Goal: Transaction & Acquisition: Purchase product/service

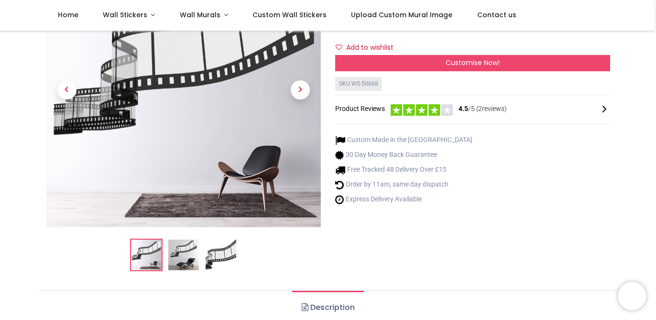
scroll to position [94, 0]
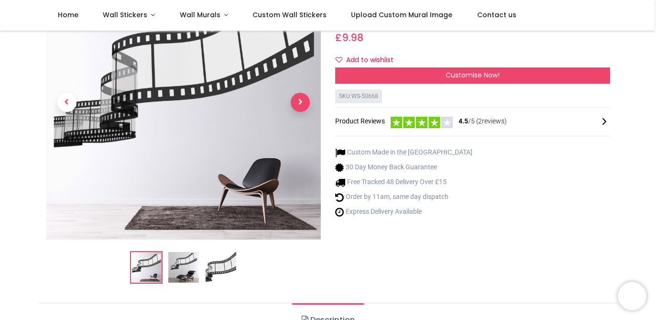
click at [300, 109] on span "Next" at bounding box center [300, 102] width 19 height 19
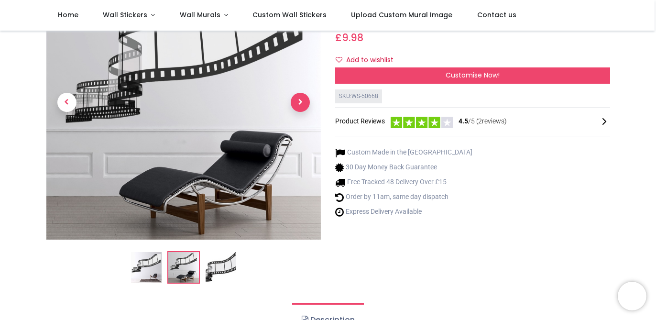
click at [300, 109] on span "Next" at bounding box center [300, 102] width 19 height 19
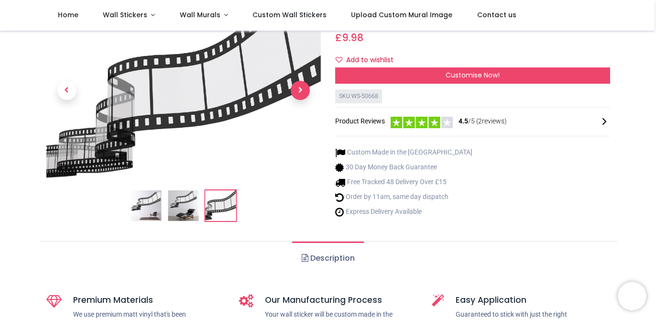
click at [300, 109] on link at bounding box center [300, 90] width 41 height 122
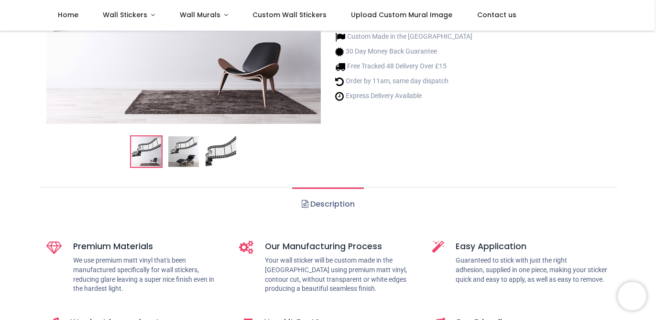
scroll to position [0, 0]
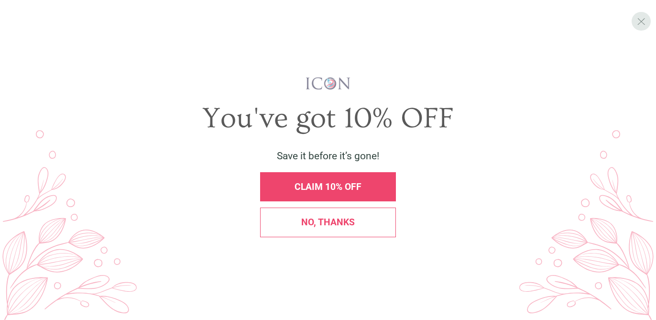
click at [650, 23] on div "X" at bounding box center [641, 21] width 19 height 19
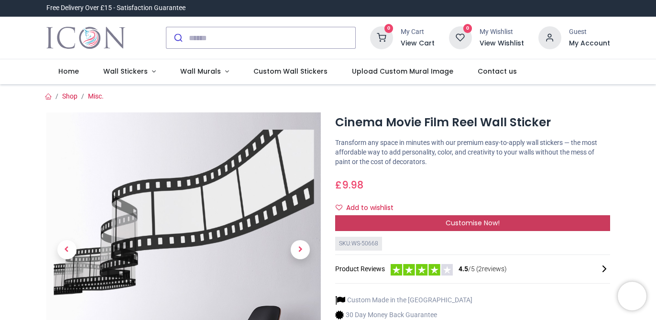
click at [478, 223] on span "Customise Now!" at bounding box center [473, 223] width 54 height 10
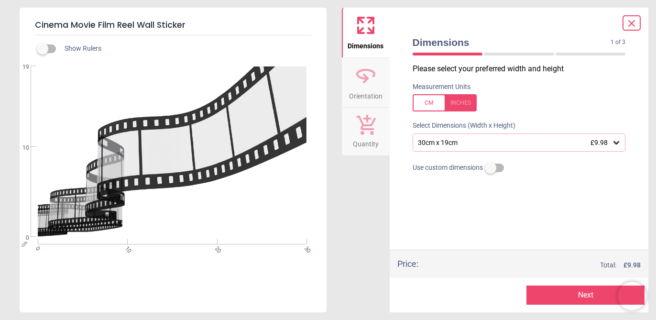
click at [615, 146] on icon at bounding box center [617, 143] width 10 height 10
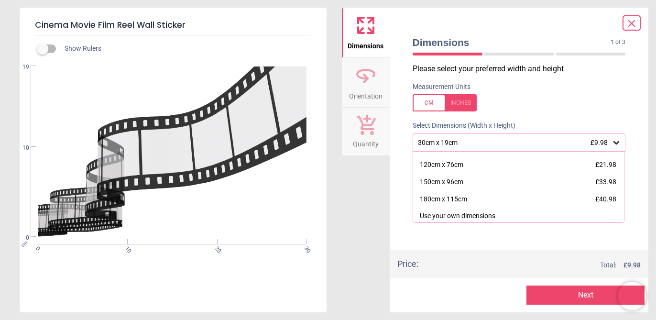
scroll to position [116, 0]
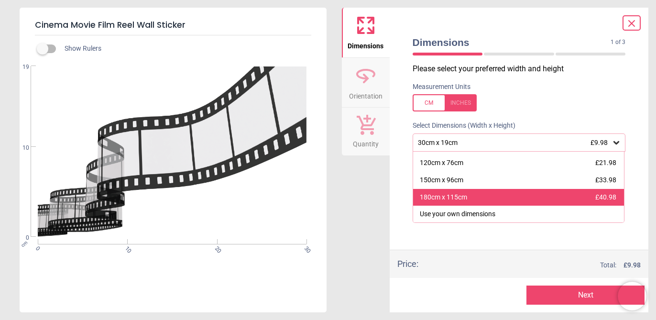
click at [525, 202] on div "180cm x 115cm £40.98" at bounding box center [518, 197] width 211 height 17
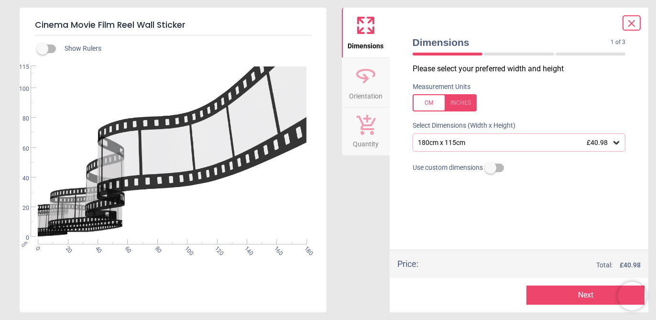
drag, startPoint x: 279, startPoint y: 144, endPoint x: 240, endPoint y: 213, distance: 79.5
click at [241, 215] on div "cm 0 20 40 60 80 100 120 140 160 180 0 20 40 60 80 100 115" at bounding box center [172, 151] width 305 height 171
drag, startPoint x: 200, startPoint y: 182, endPoint x: 284, endPoint y: 182, distance: 84.7
click at [284, 182] on div "cm 0 20 40 60 80 100 120 140 160 180 0 20 40 60 80 100 115" at bounding box center [172, 151] width 305 height 171
click at [377, 74] on button "Orientation" at bounding box center [366, 83] width 48 height 50
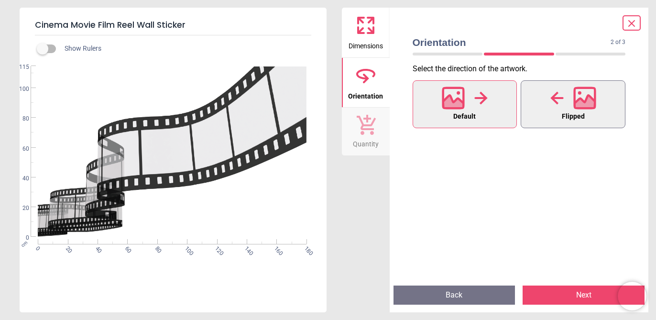
click at [563, 106] on div at bounding box center [574, 98] width 46 height 25
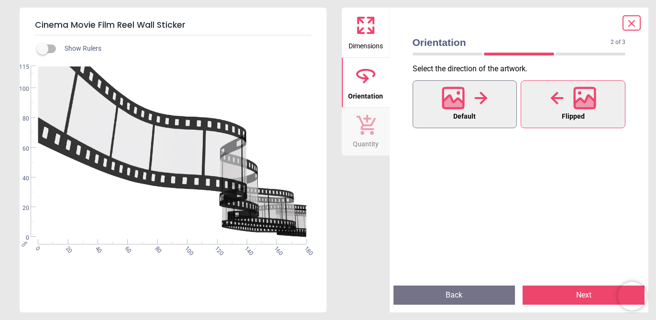
click at [479, 113] on button "Default" at bounding box center [465, 104] width 105 height 48
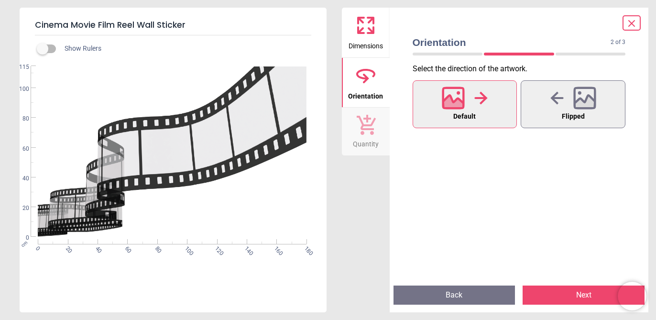
click at [378, 123] on button "Quantity" at bounding box center [366, 132] width 48 height 48
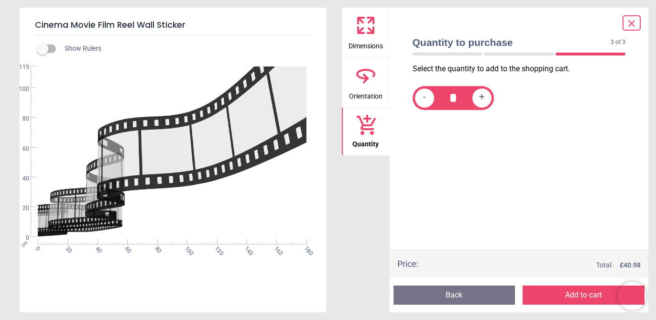
click at [634, 20] on icon at bounding box center [631, 23] width 11 height 11
